Goal: Find specific page/section: Find specific page/section

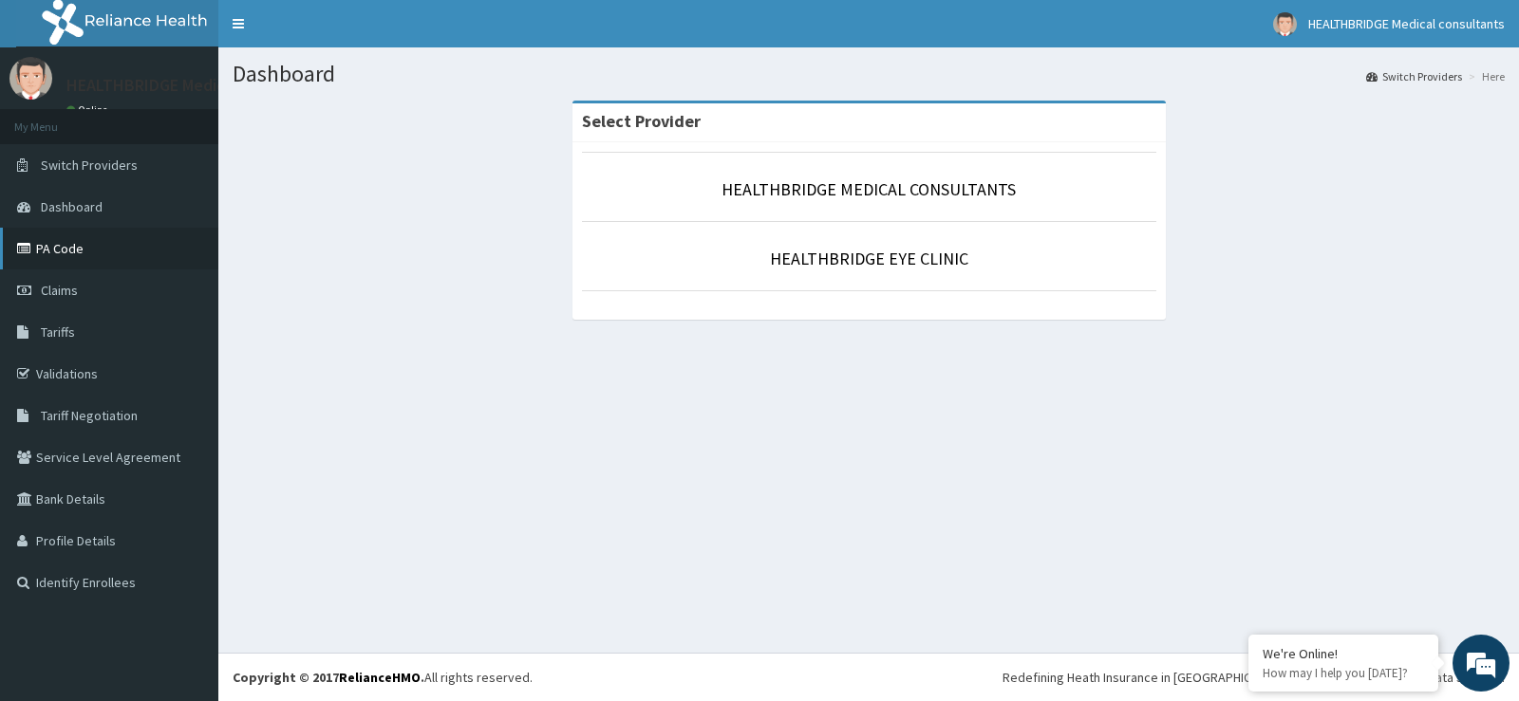
click at [47, 251] on link "PA Code" at bounding box center [109, 249] width 218 height 42
click at [67, 336] on span "Tariffs" at bounding box center [58, 332] width 34 height 17
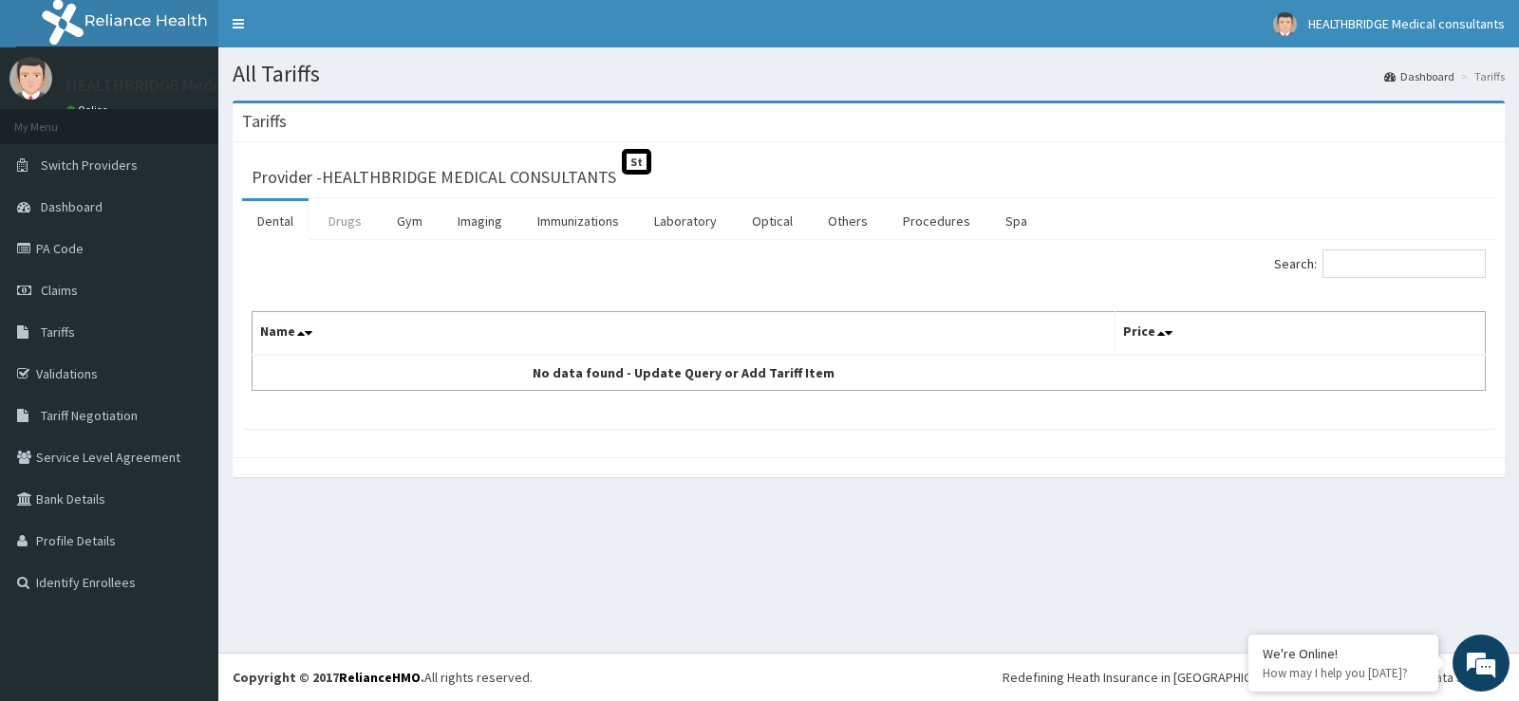
click at [345, 226] on link "Drugs" at bounding box center [345, 221] width 64 height 40
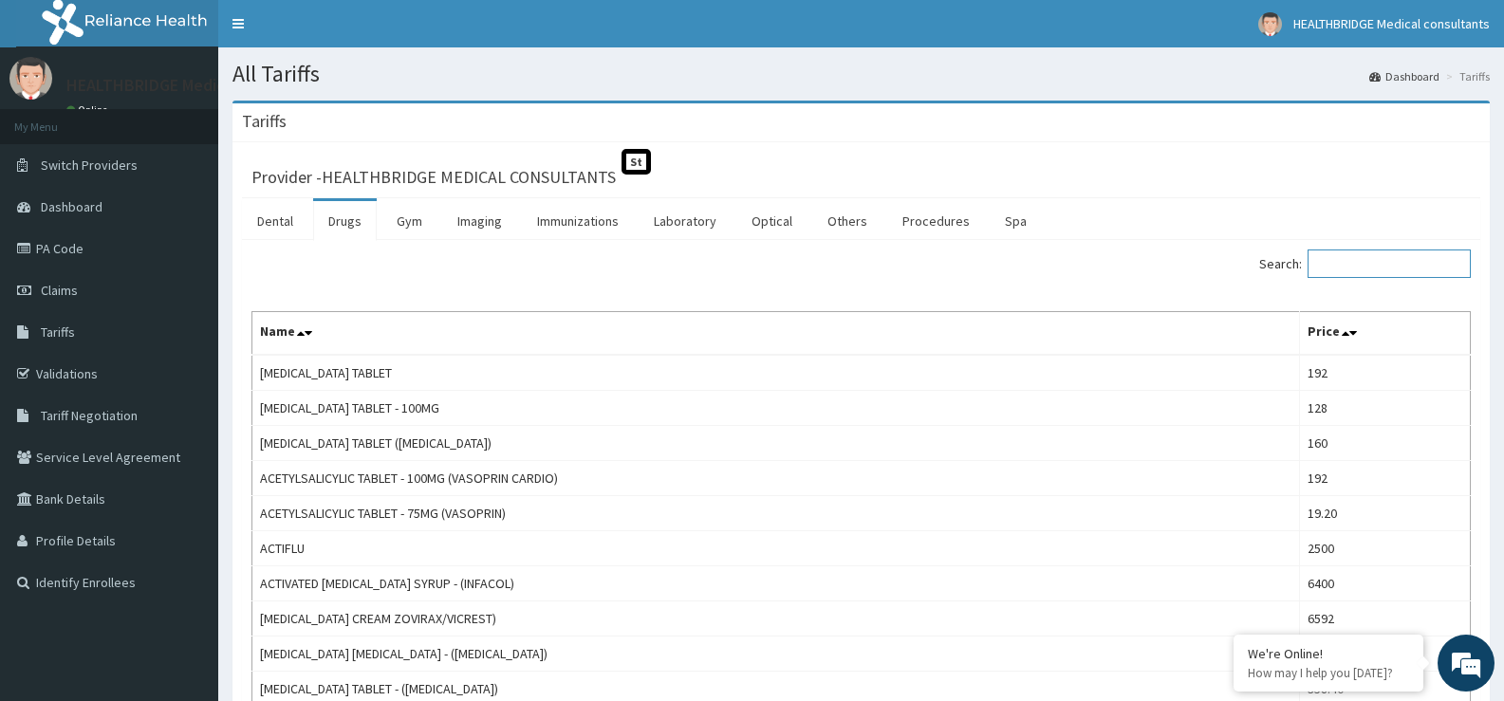
click at [1353, 259] on input "Search:" at bounding box center [1389, 264] width 163 height 28
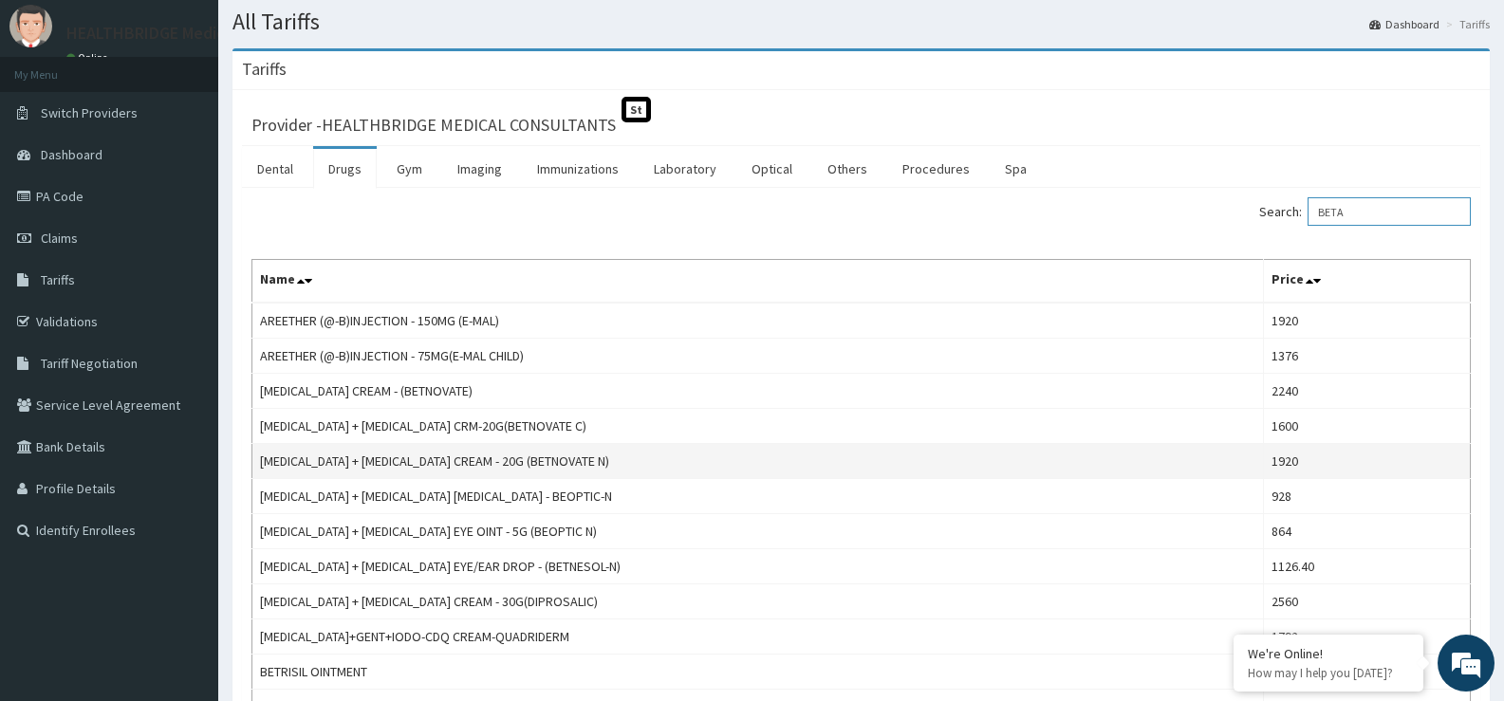
scroll to position [95, 0]
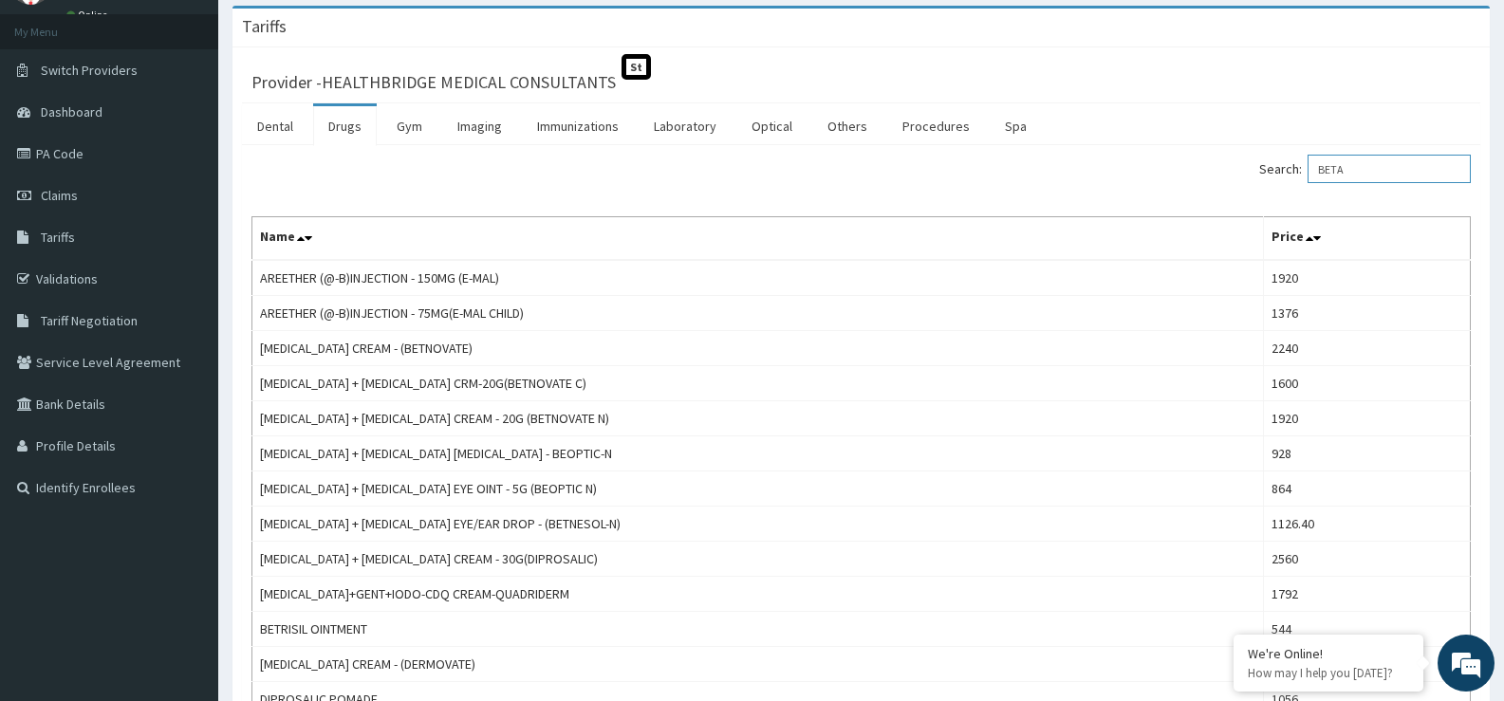
type input "BETA"
click at [122, 321] on span "Tariff Negotiation" at bounding box center [89, 320] width 97 height 17
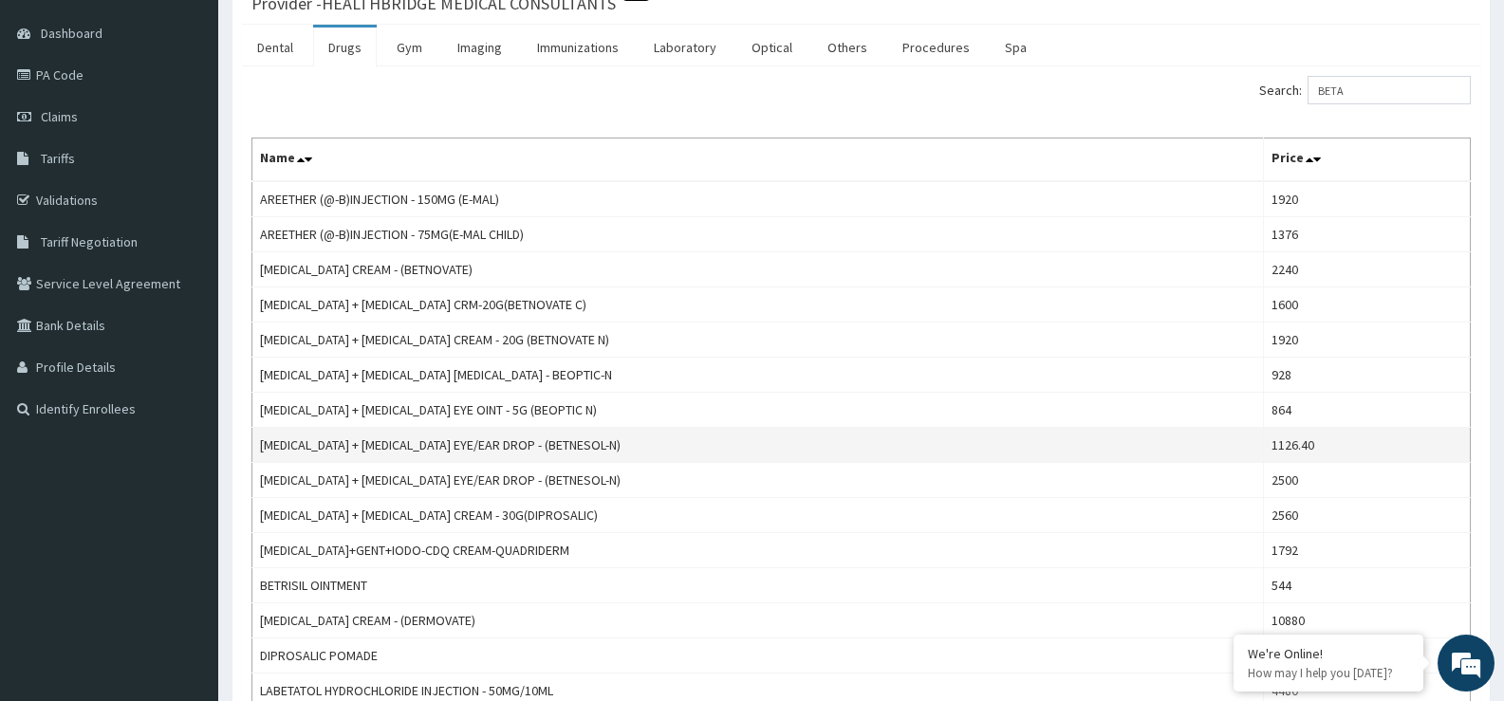
scroll to position [190, 0]
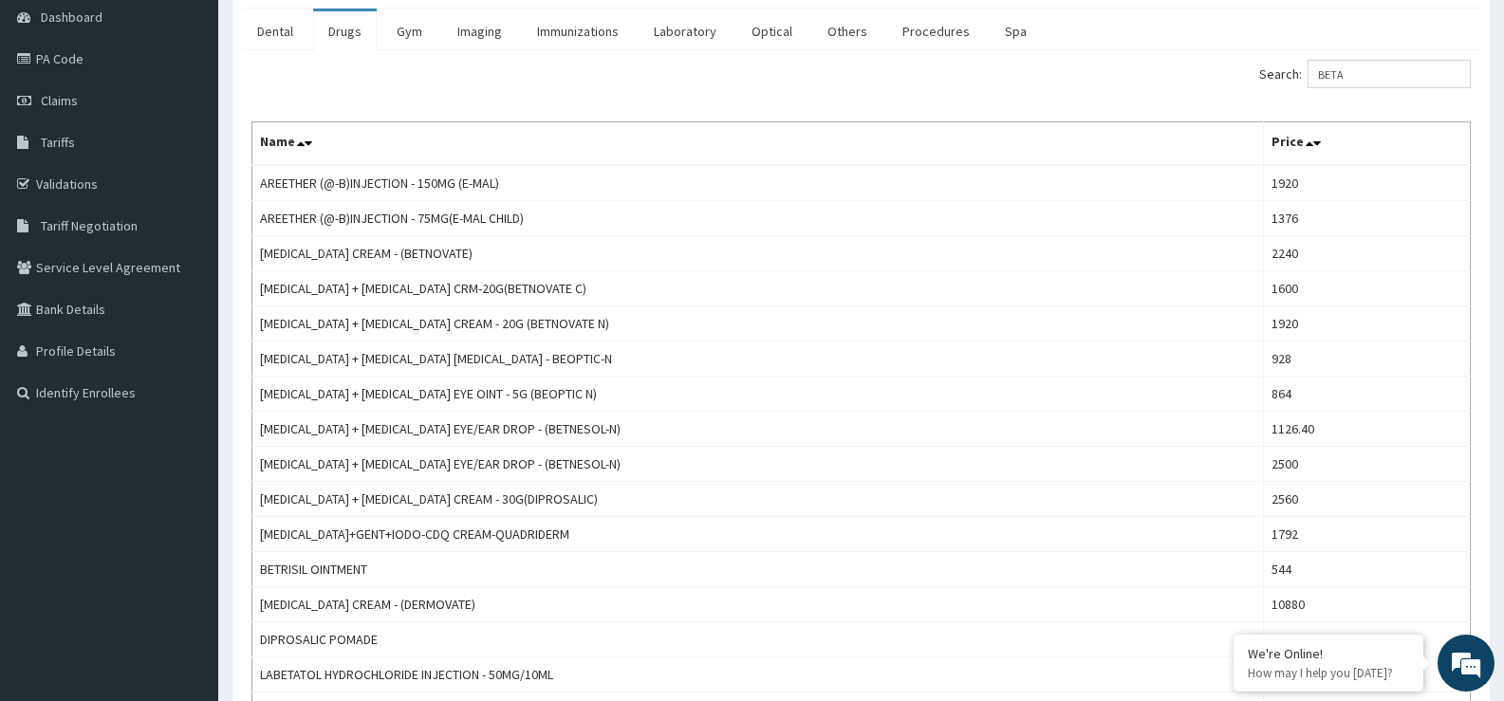
type input "BETA"
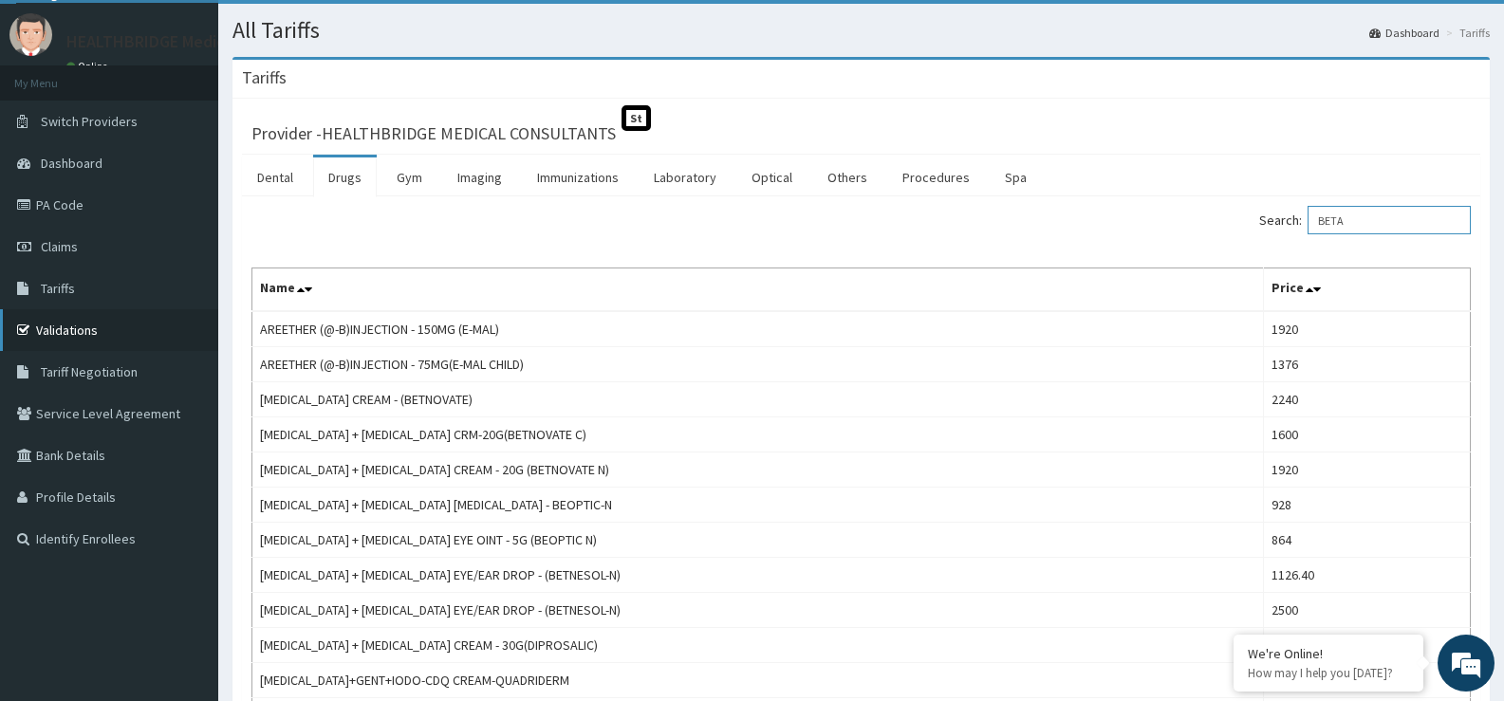
scroll to position [0, 0]
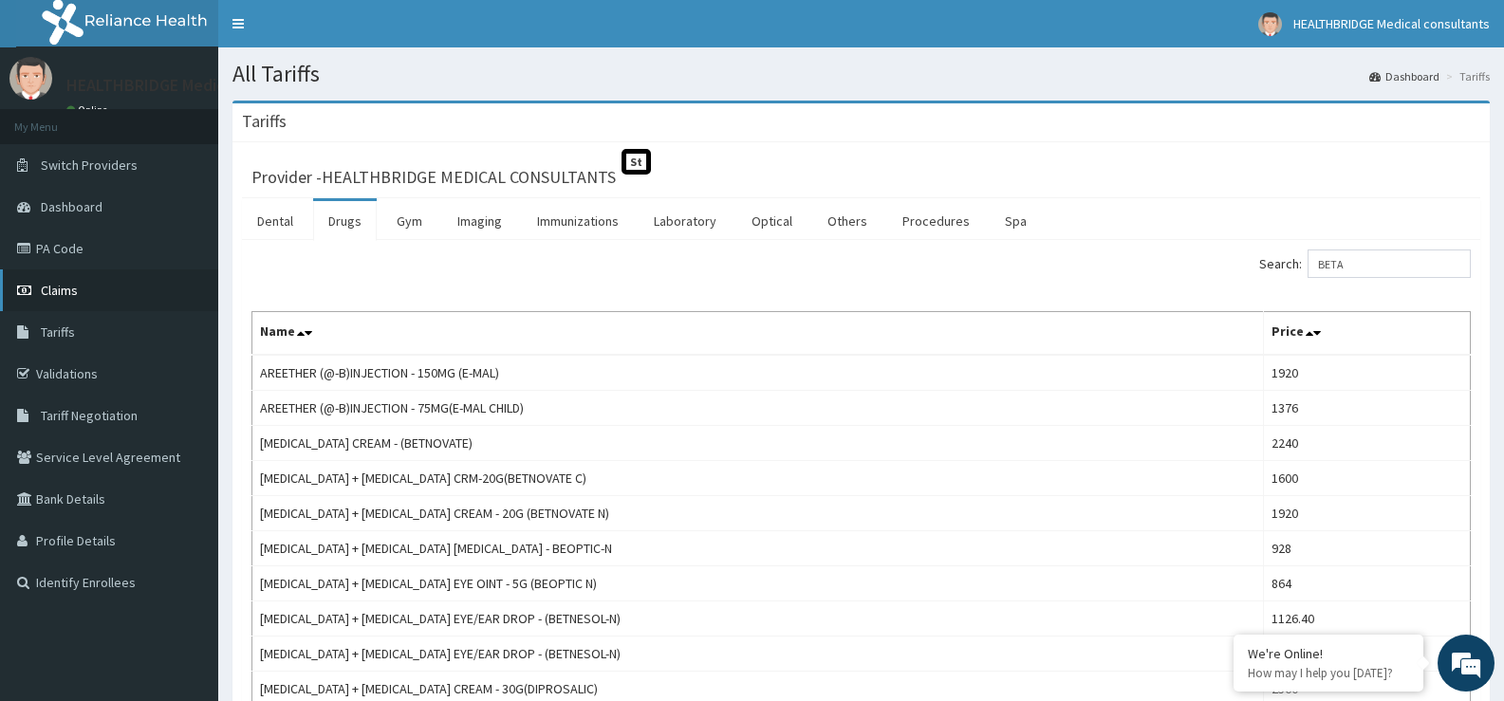
click at [55, 290] on span "Claims" at bounding box center [59, 290] width 37 height 17
click at [62, 245] on link "PA Code" at bounding box center [109, 249] width 218 height 42
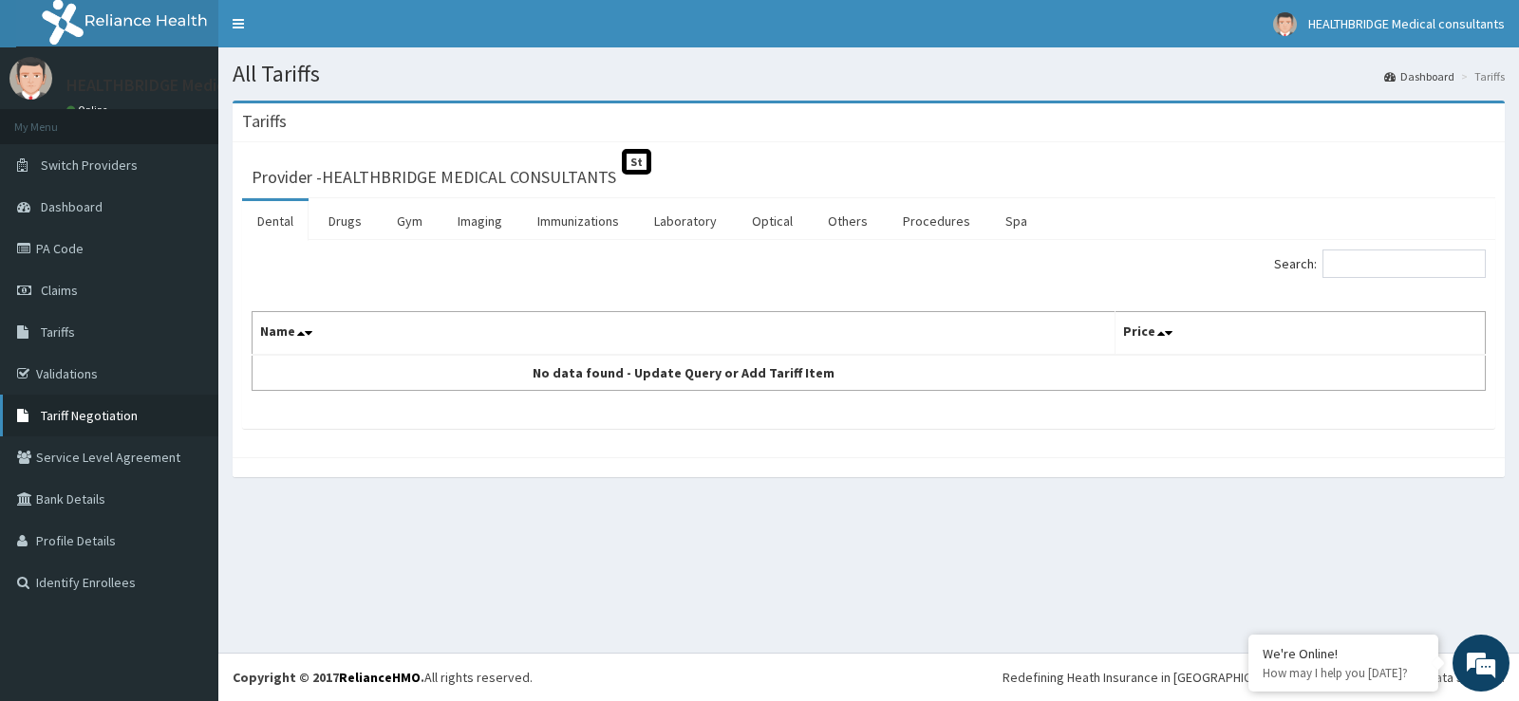
click at [97, 420] on span "Tariff Negotiation" at bounding box center [89, 415] width 97 height 17
